Goal: Task Accomplishment & Management: Use online tool/utility

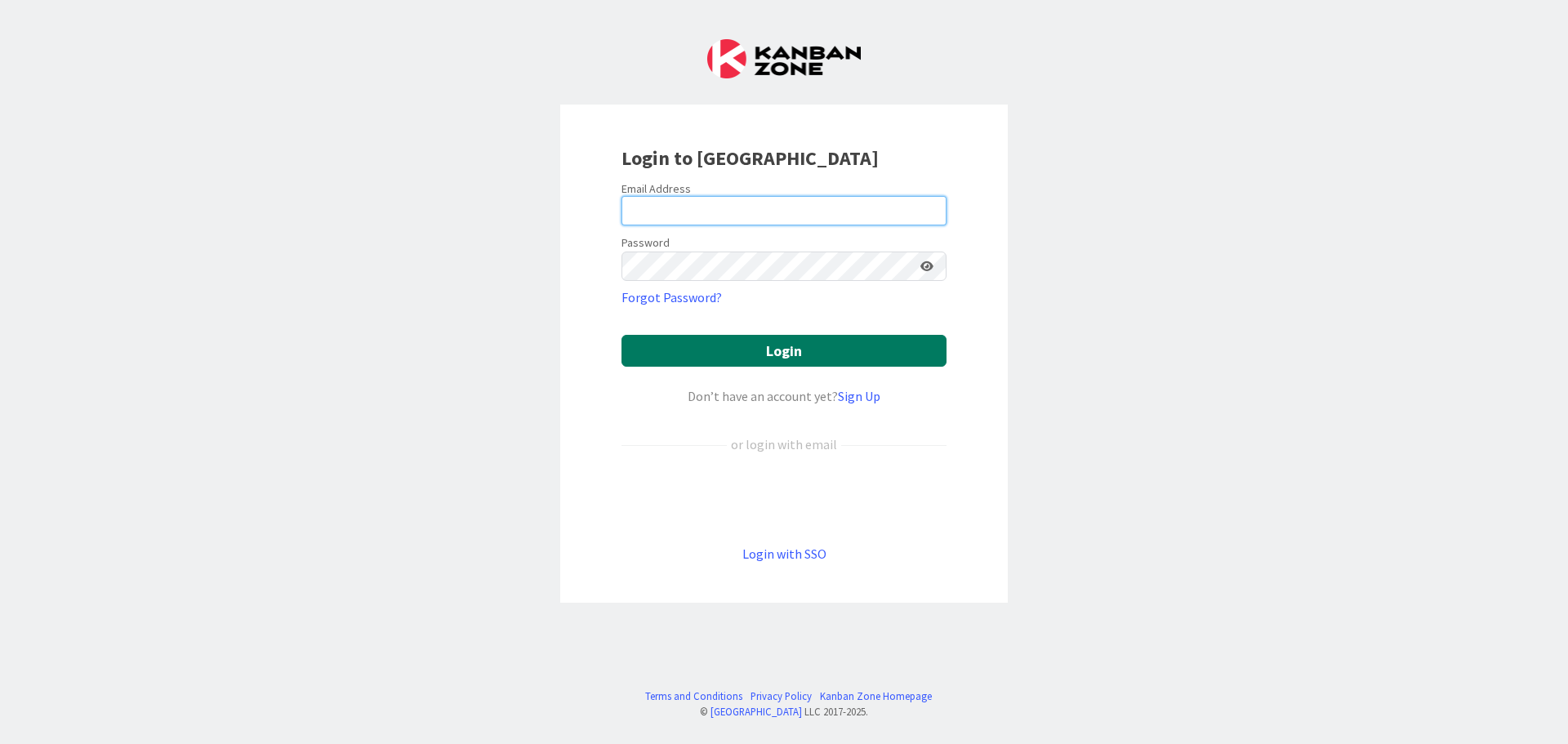
type input "[EMAIL_ADDRESS][DOMAIN_NAME]"
click at [780, 355] on button "Login" at bounding box center [784, 350] width 325 height 32
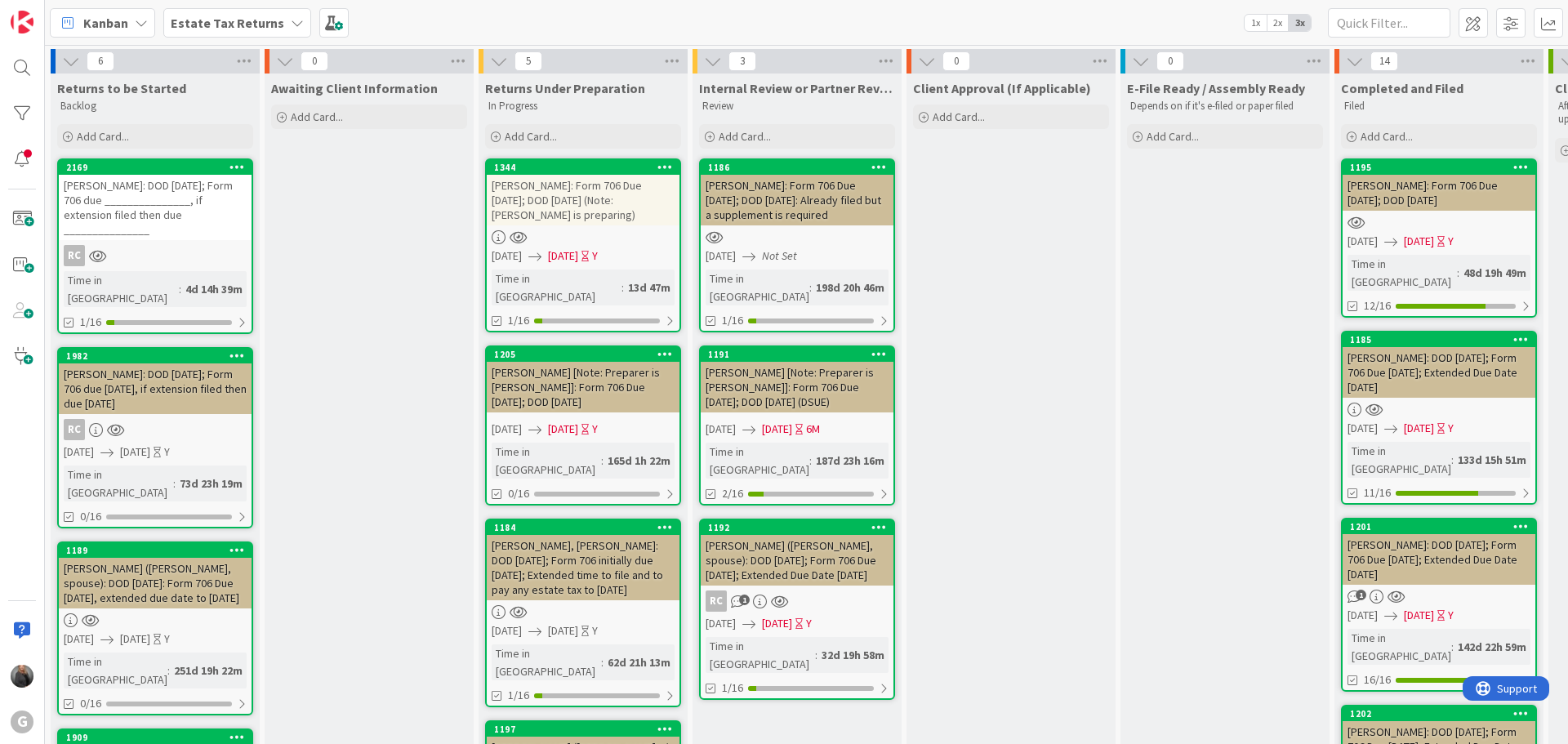
click at [211, 26] on b "Estate Tax Returns" at bounding box center [227, 22] width 114 height 16
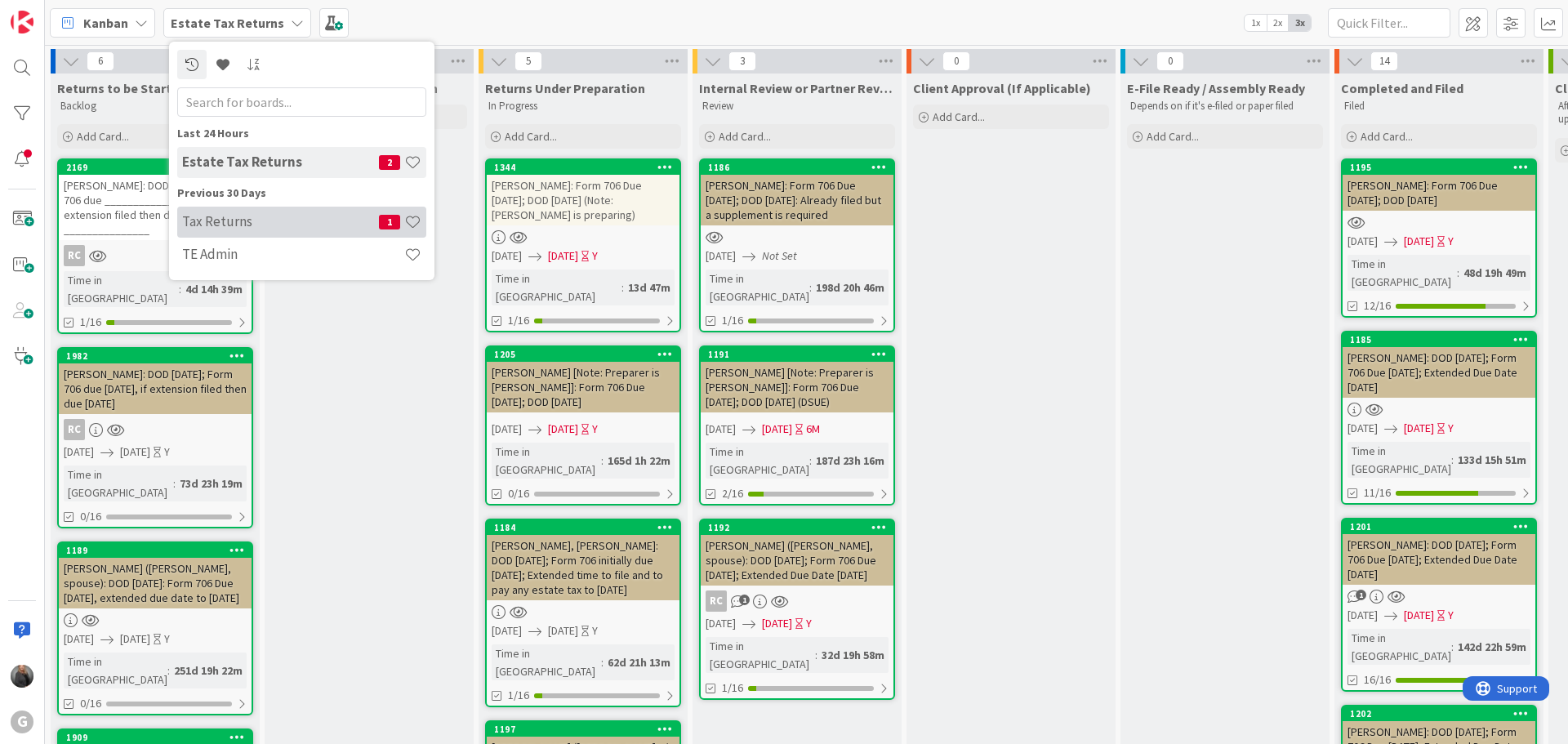
click at [205, 226] on h4 "Tax Returns" at bounding box center [280, 221] width 196 height 16
